Goal: Contribute content

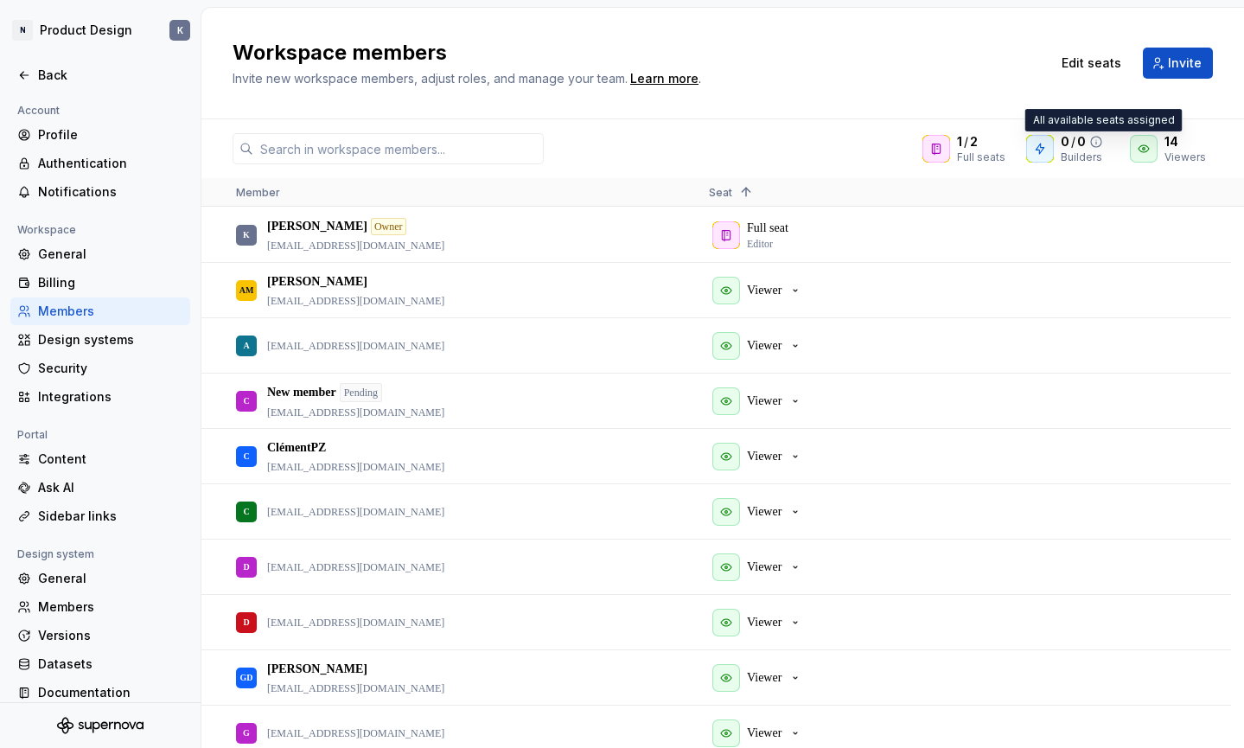
click at [1100, 143] on icon at bounding box center [1096, 142] width 14 height 14
click at [63, 69] on div "Back" at bounding box center [110, 75] width 145 height 17
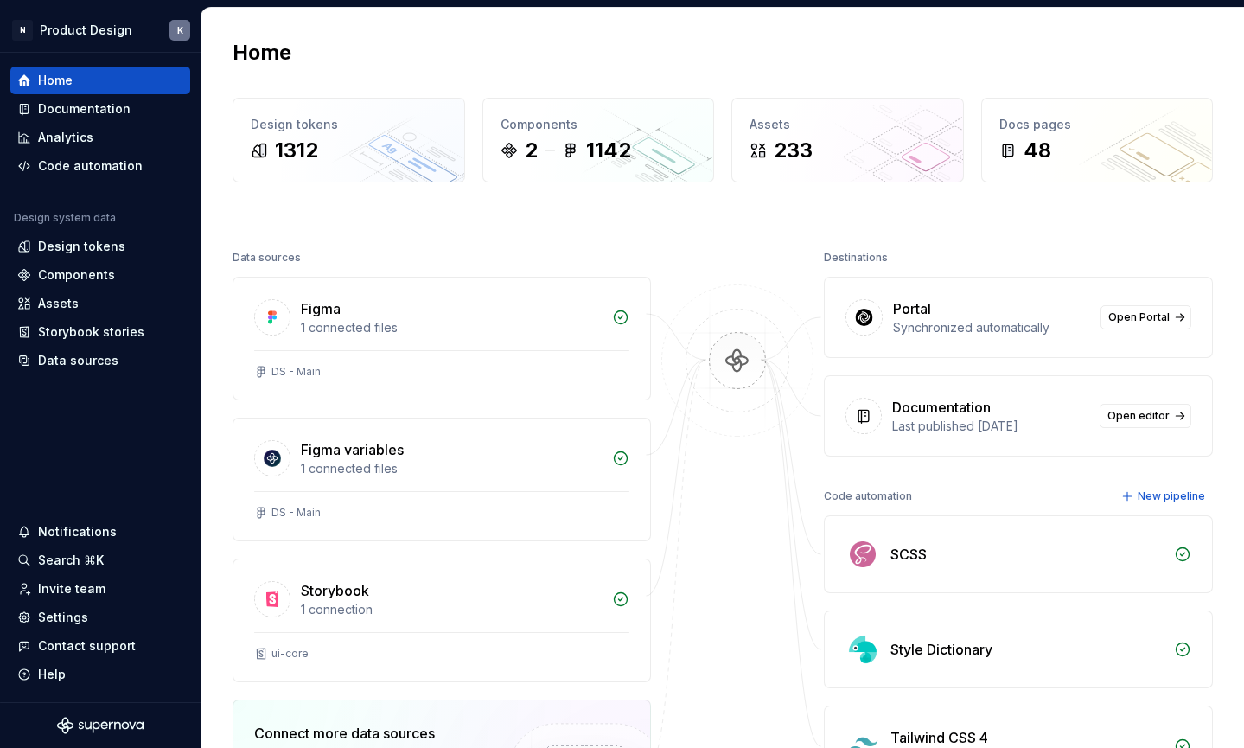
click at [1049, 423] on div "Last published [DATE]" at bounding box center [990, 425] width 197 height 17
click at [1115, 422] on span "Open editor" at bounding box center [1138, 416] width 62 height 14
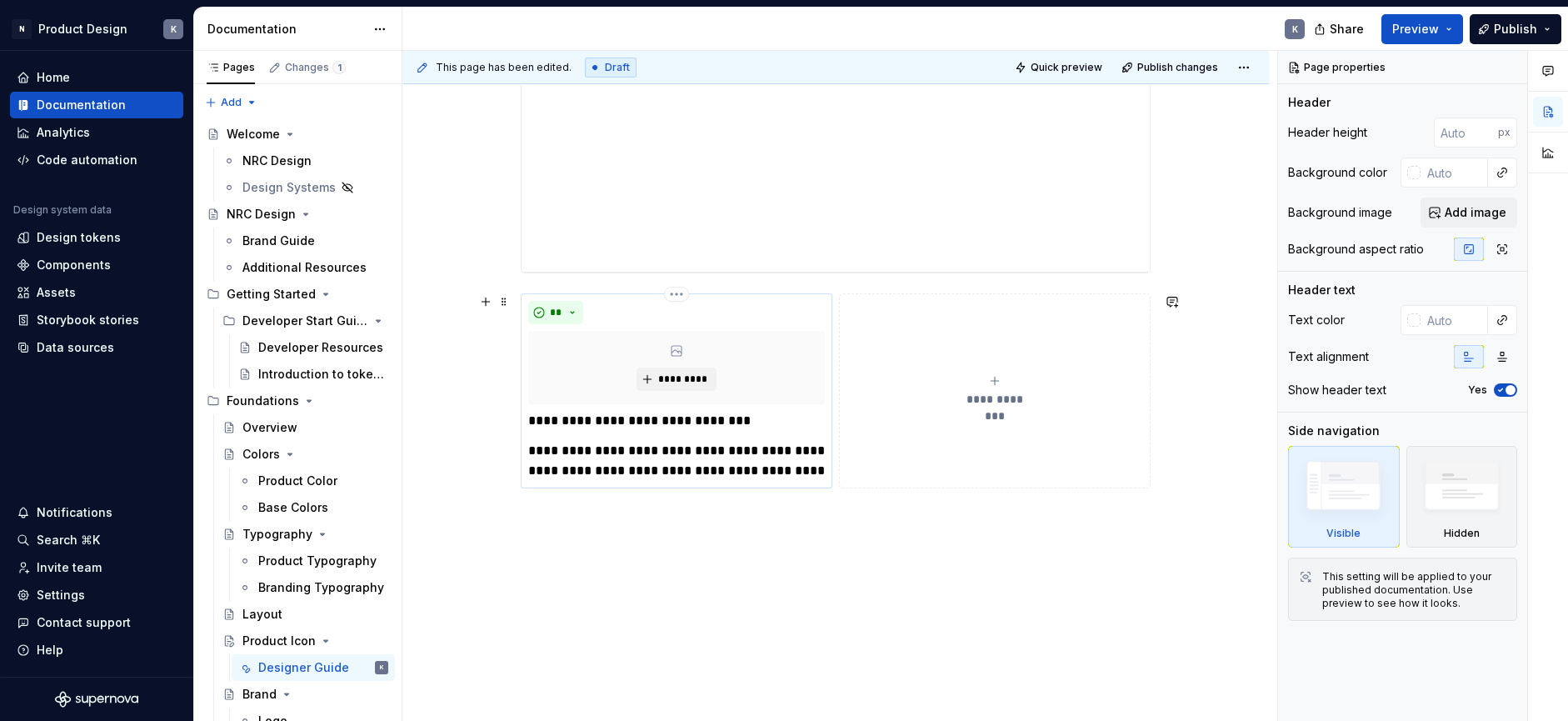
scroll to position [1001, 0]
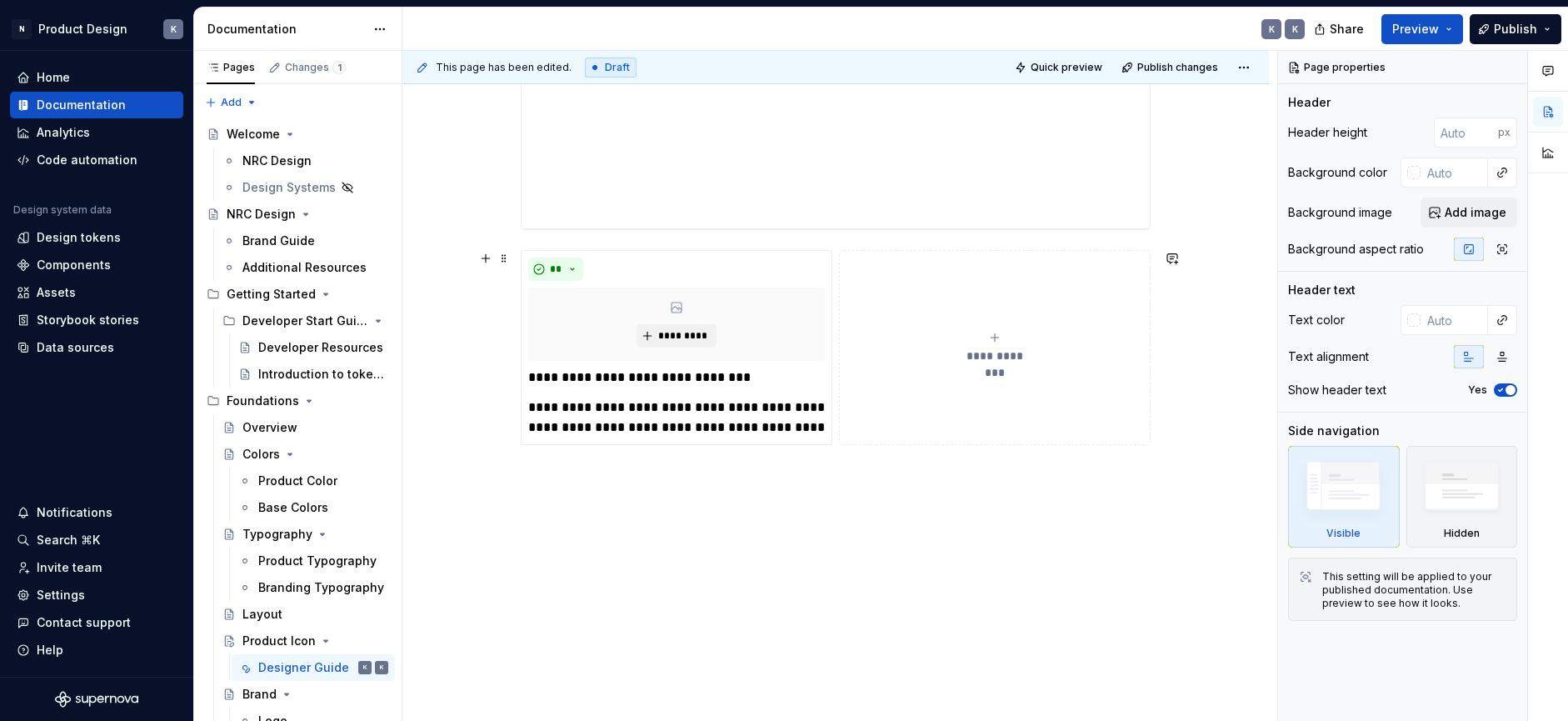
type textarea "*"
